Goal: Check status: Check status

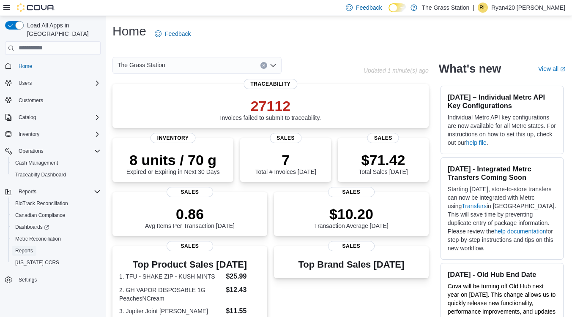
click at [23, 248] on span "Reports" at bounding box center [24, 251] width 18 height 7
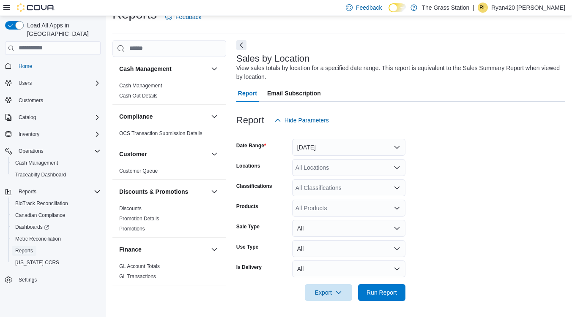
scroll to position [17, 0]
click at [390, 292] on span "Run Report" at bounding box center [381, 292] width 30 height 8
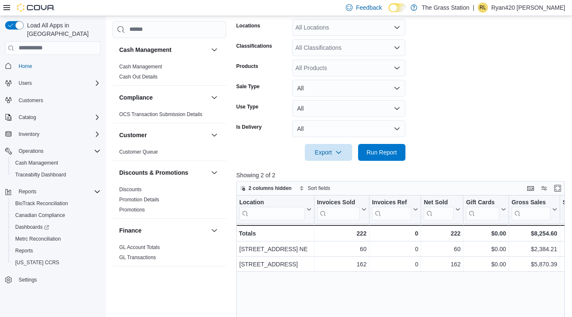
scroll to position [102, 0]
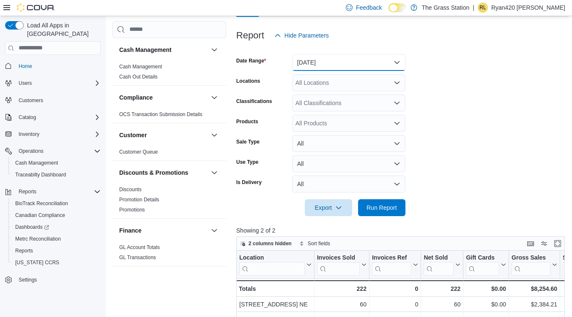
click at [335, 57] on button "[DATE]" at bounding box center [348, 62] width 113 height 17
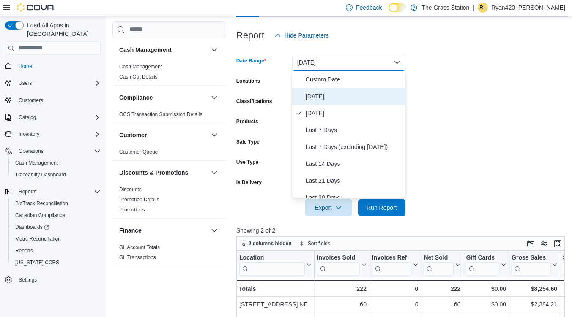
click at [323, 95] on span "[DATE]" at bounding box center [353, 96] width 96 height 10
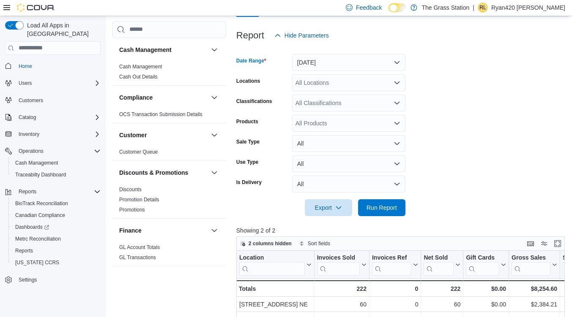
click at [373, 196] on div at bounding box center [402, 196] width 332 height 7
click at [377, 206] on span "Run Report" at bounding box center [381, 208] width 30 height 8
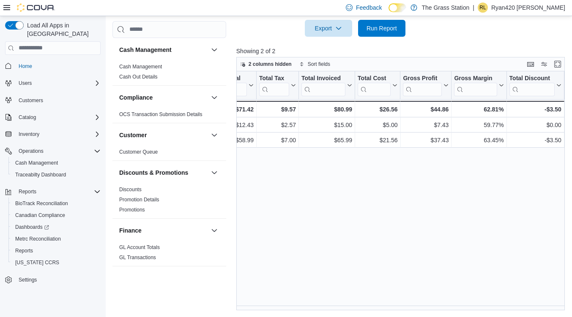
scroll to position [0, 352]
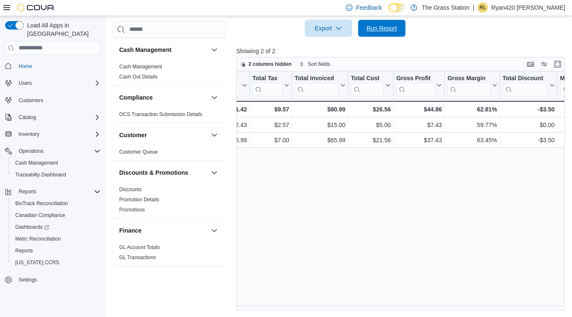
click at [380, 27] on span "Run Report" at bounding box center [381, 28] width 30 height 8
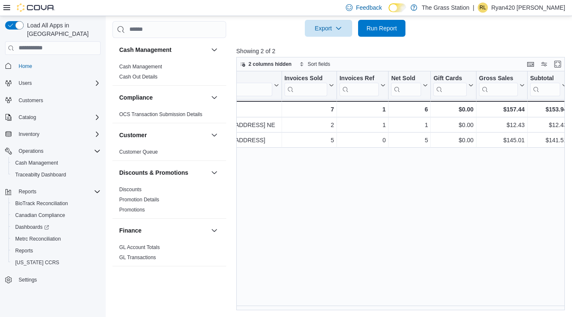
scroll to position [0, 0]
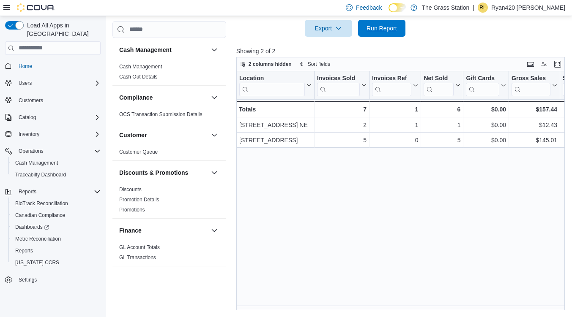
click at [382, 26] on span "Run Report" at bounding box center [381, 28] width 30 height 8
click at [377, 20] on div "Export Run Report" at bounding box center [320, 28] width 169 height 17
click at [380, 31] on span "Run Report" at bounding box center [381, 28] width 30 height 8
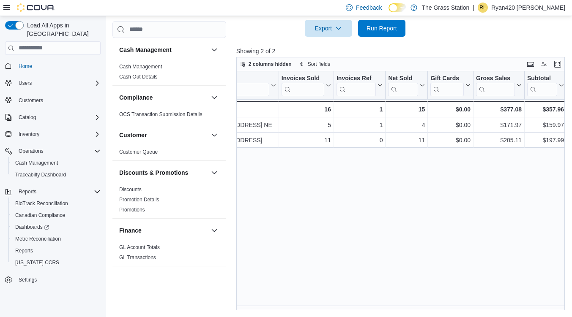
scroll to position [0, 33]
